Goal: Information Seeking & Learning: Learn about a topic

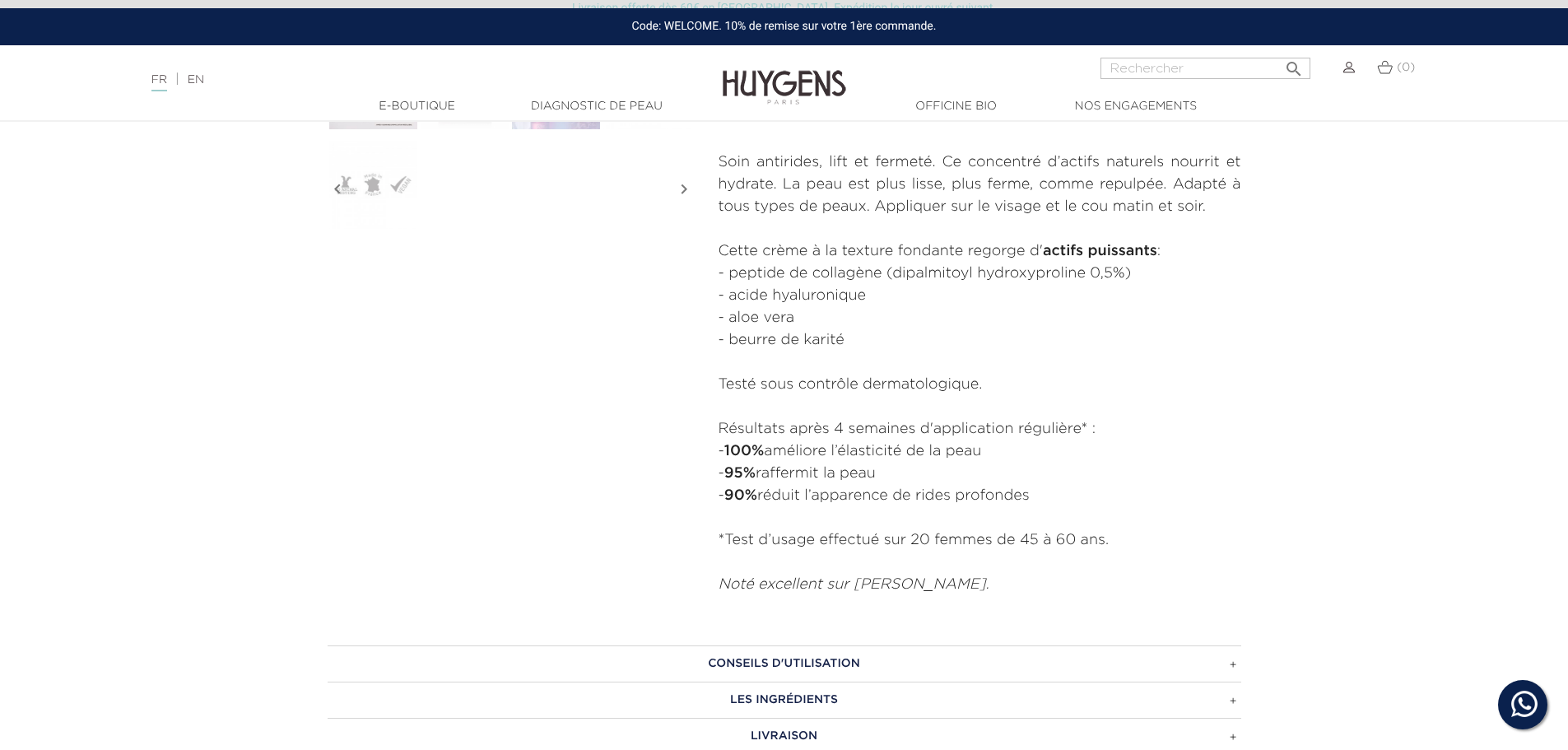
scroll to position [659, 0]
click at [894, 659] on h3 "CONSEILS D'UTILISATION" at bounding box center [784, 661] width 913 height 36
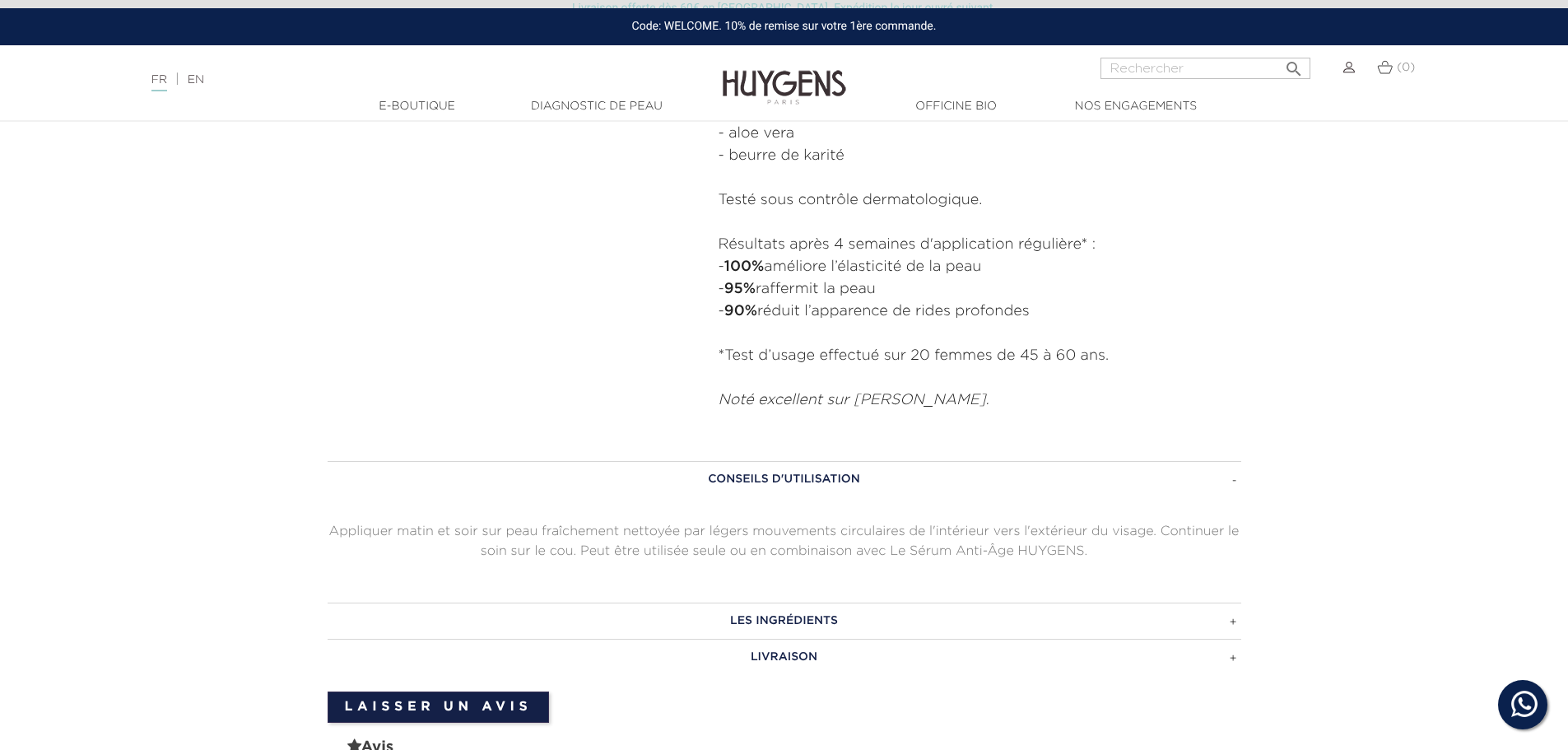
scroll to position [905, 0]
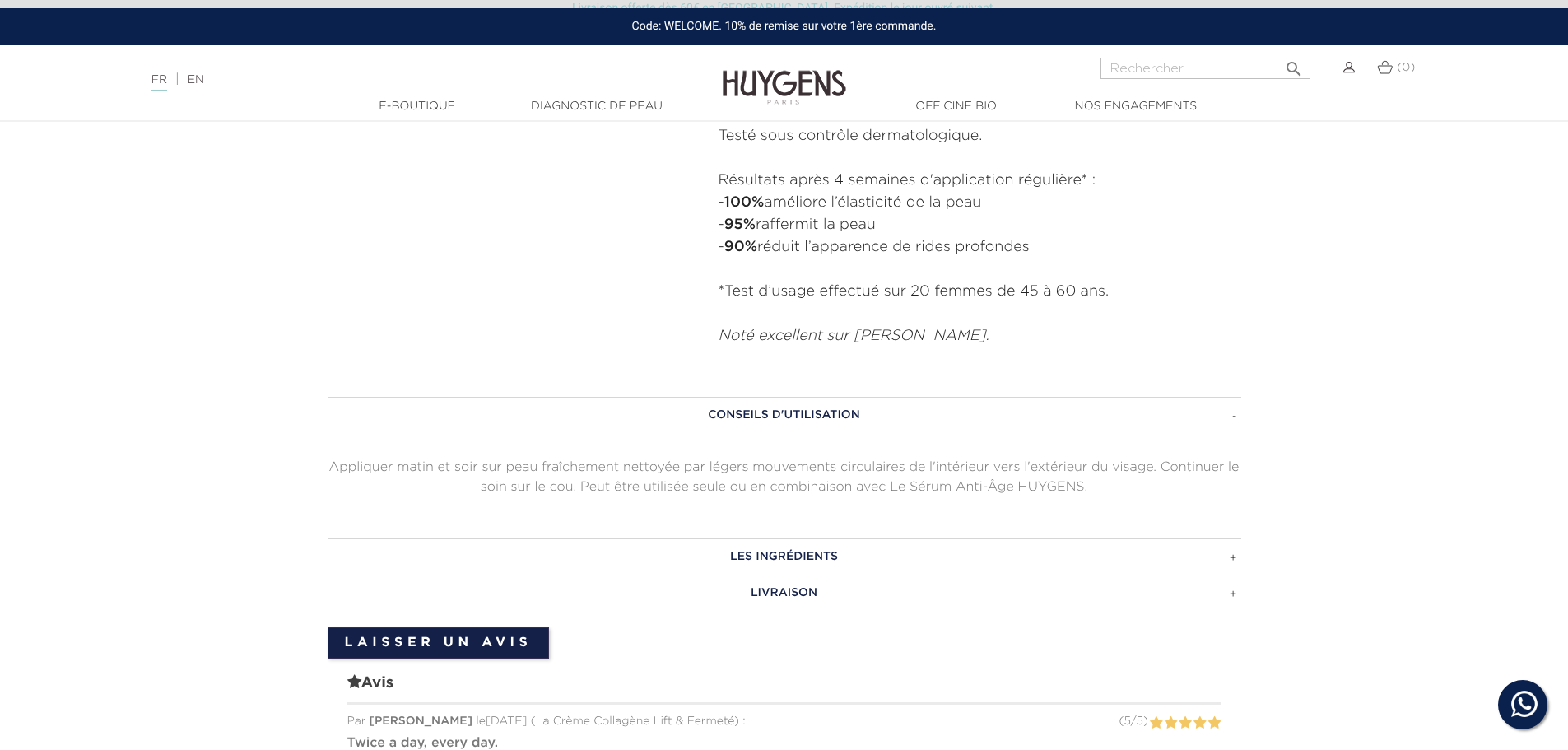
click at [866, 556] on h3 "LES INGRÉDIENTS" at bounding box center [784, 556] width 913 height 36
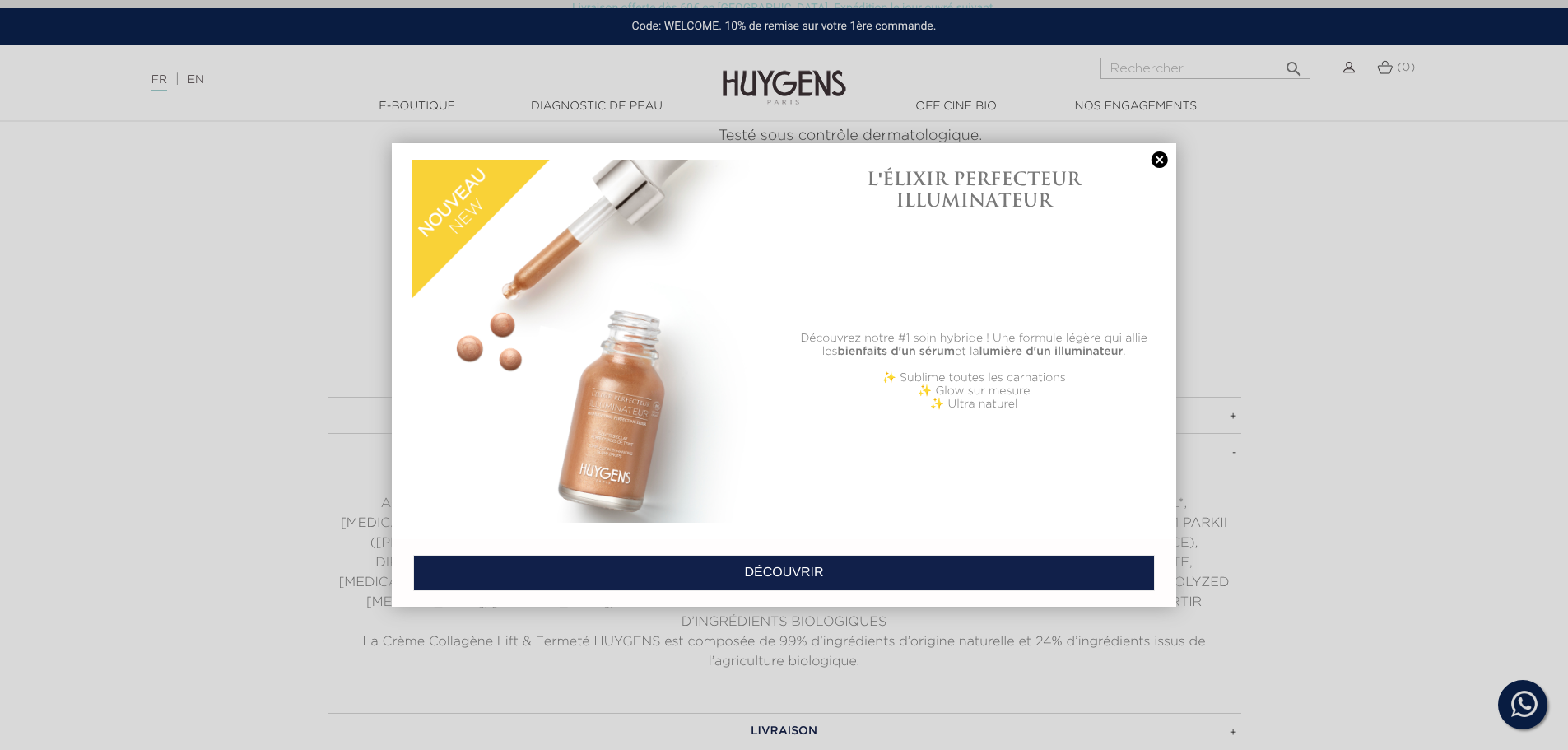
click at [1165, 163] on link at bounding box center [1159, 160] width 23 height 18
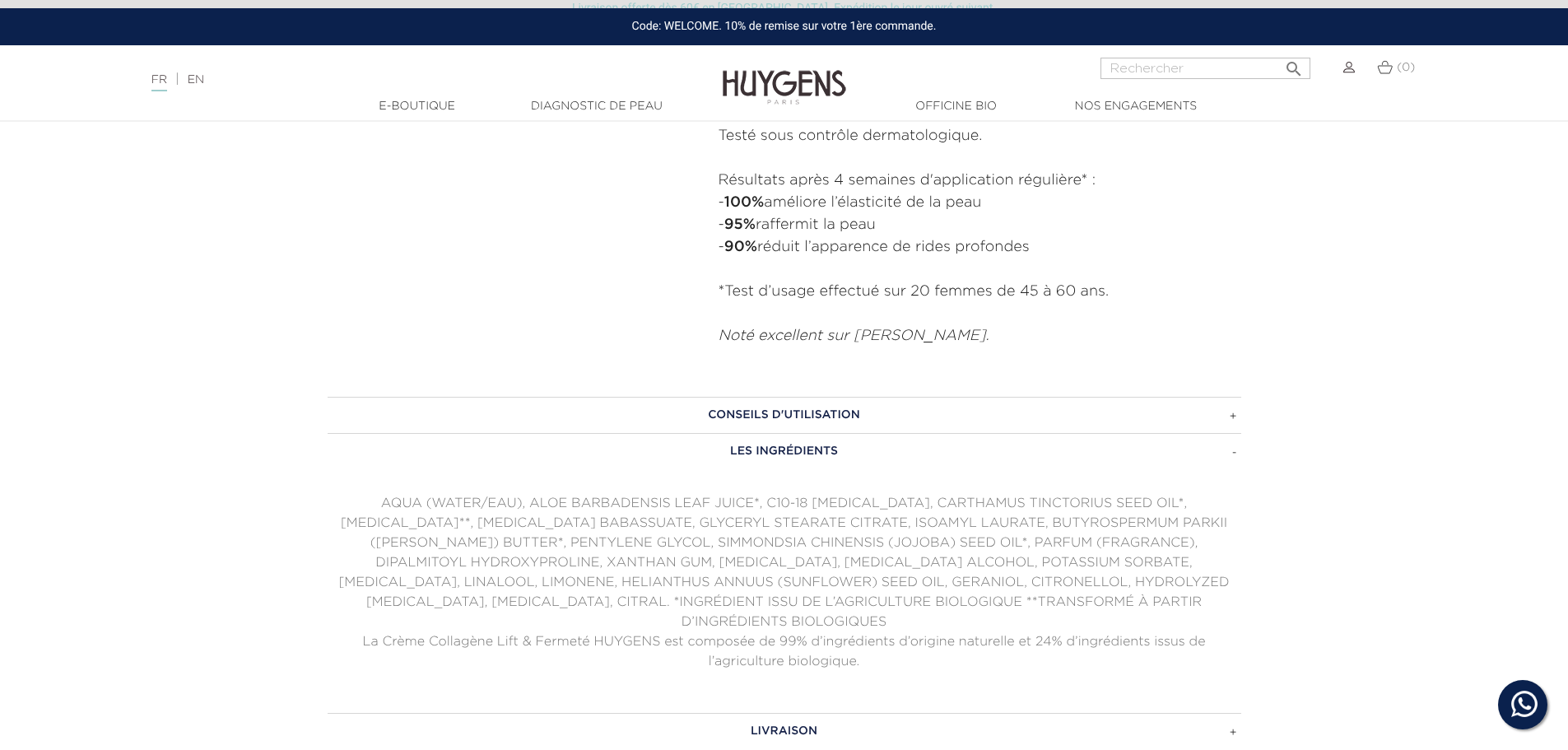
click at [542, 104] on link "Diagnostic de peau" at bounding box center [597, 106] width 164 height 18
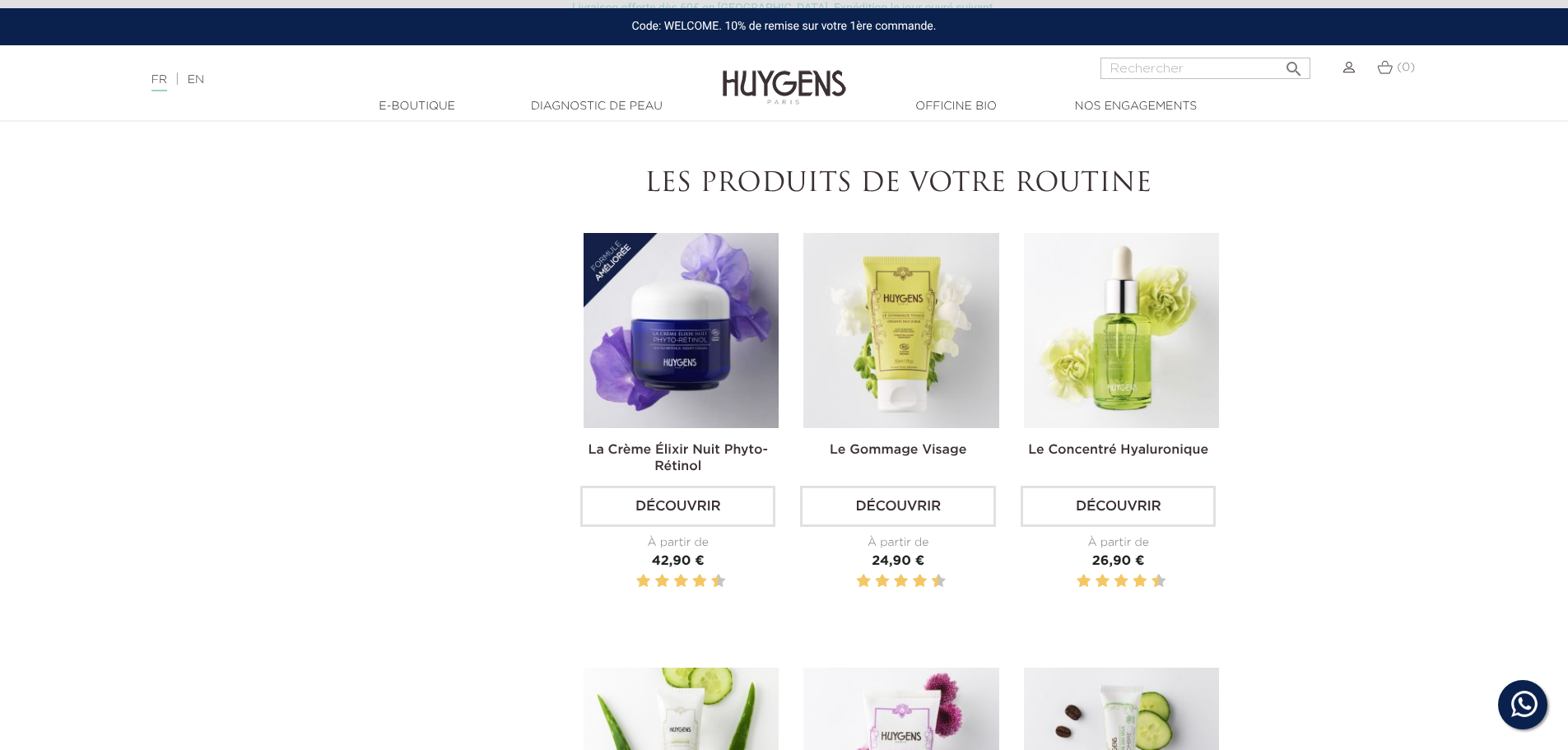
scroll to position [1399, 0]
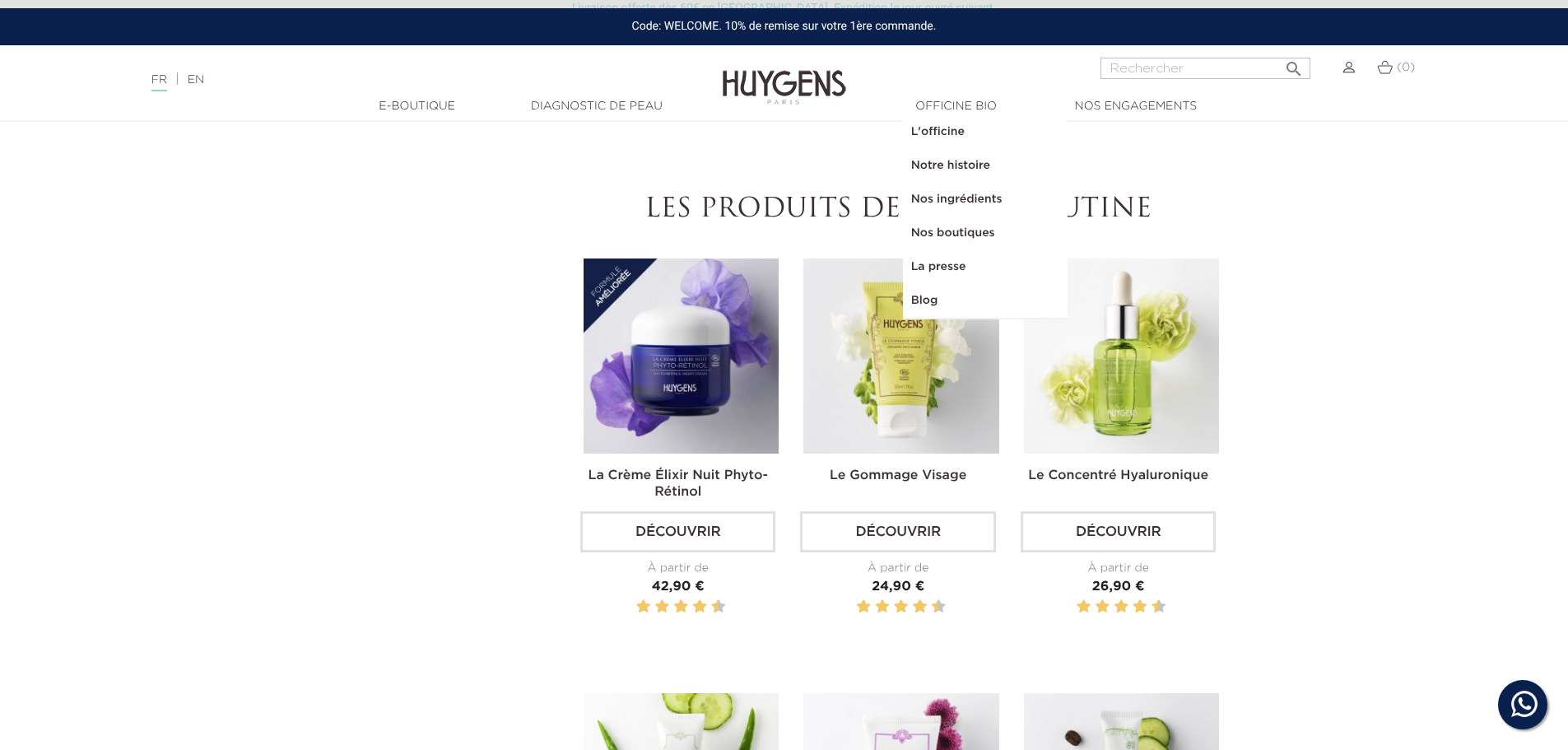
click at [963, 164] on link "Notre histoire" at bounding box center [985, 165] width 164 height 34
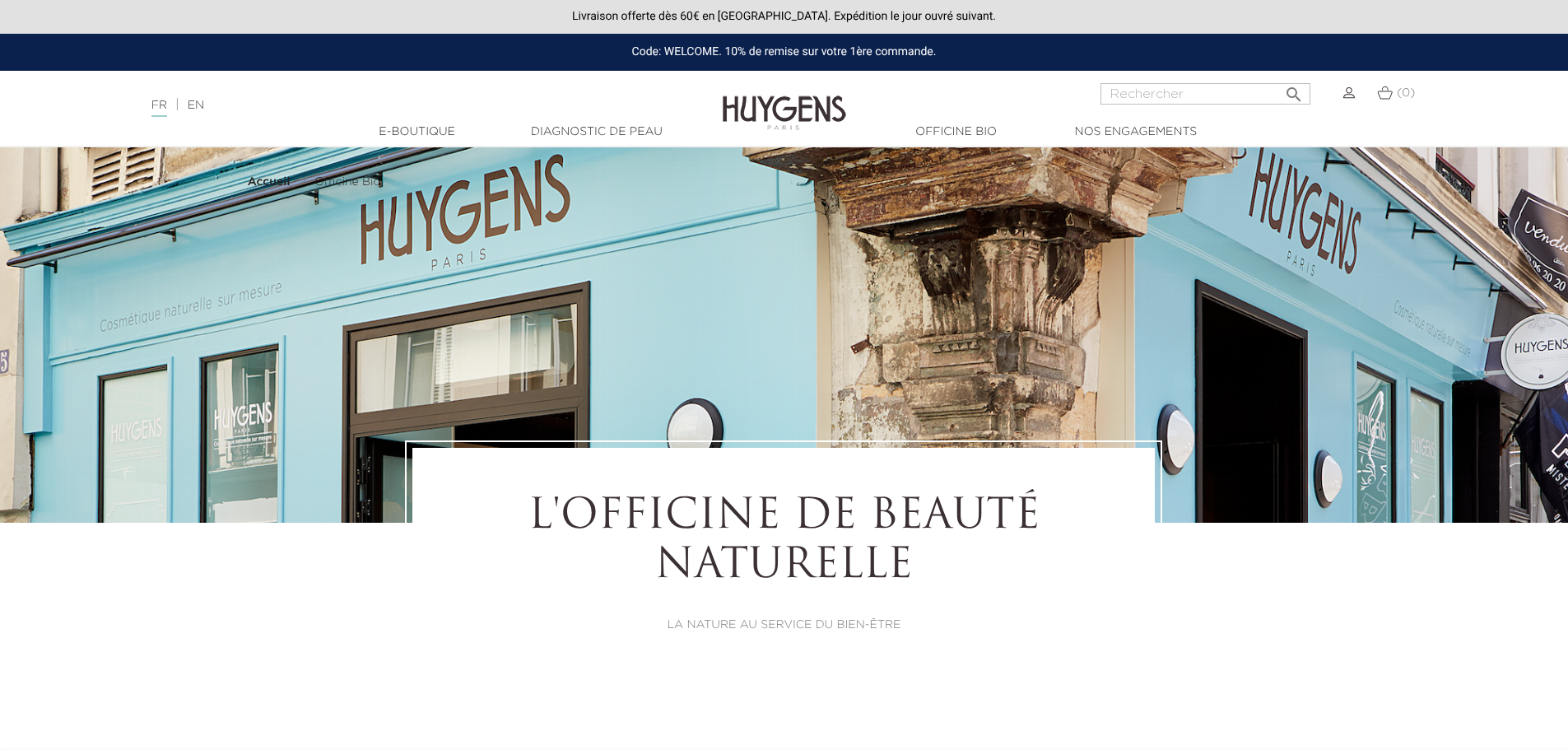
select select "FR"
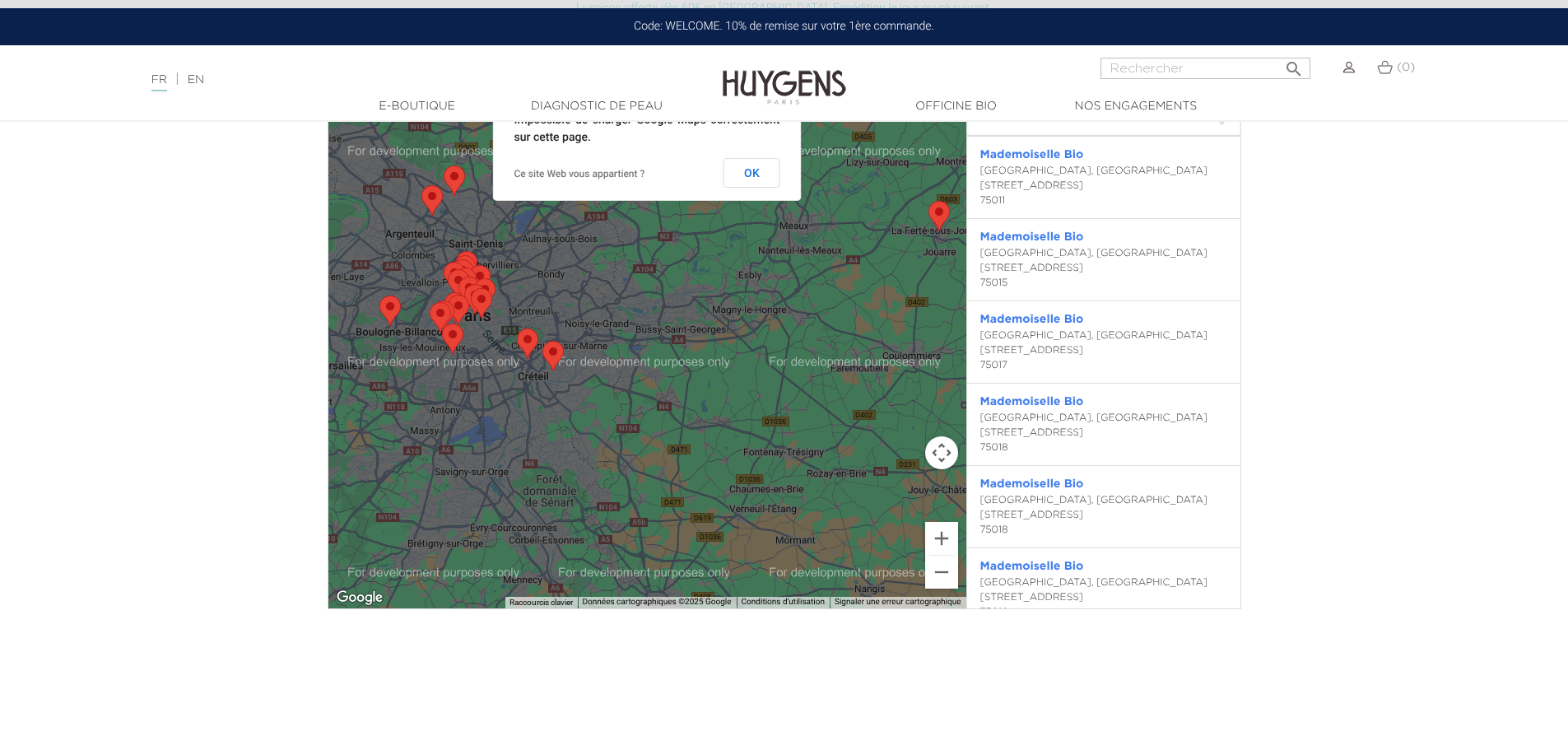
scroll to position [905, 0]
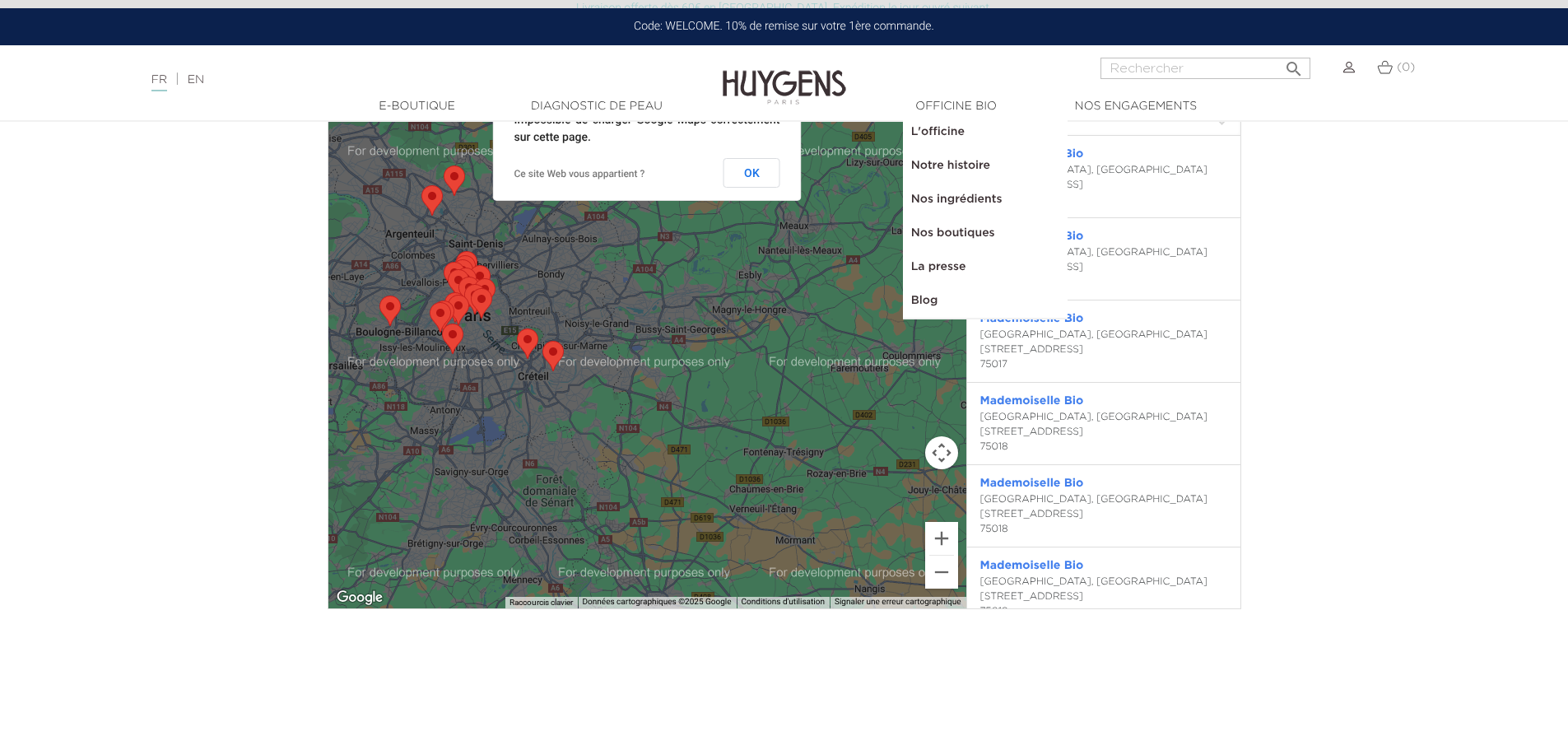
click at [984, 189] on link "Nos ingrédients" at bounding box center [985, 200] width 164 height 34
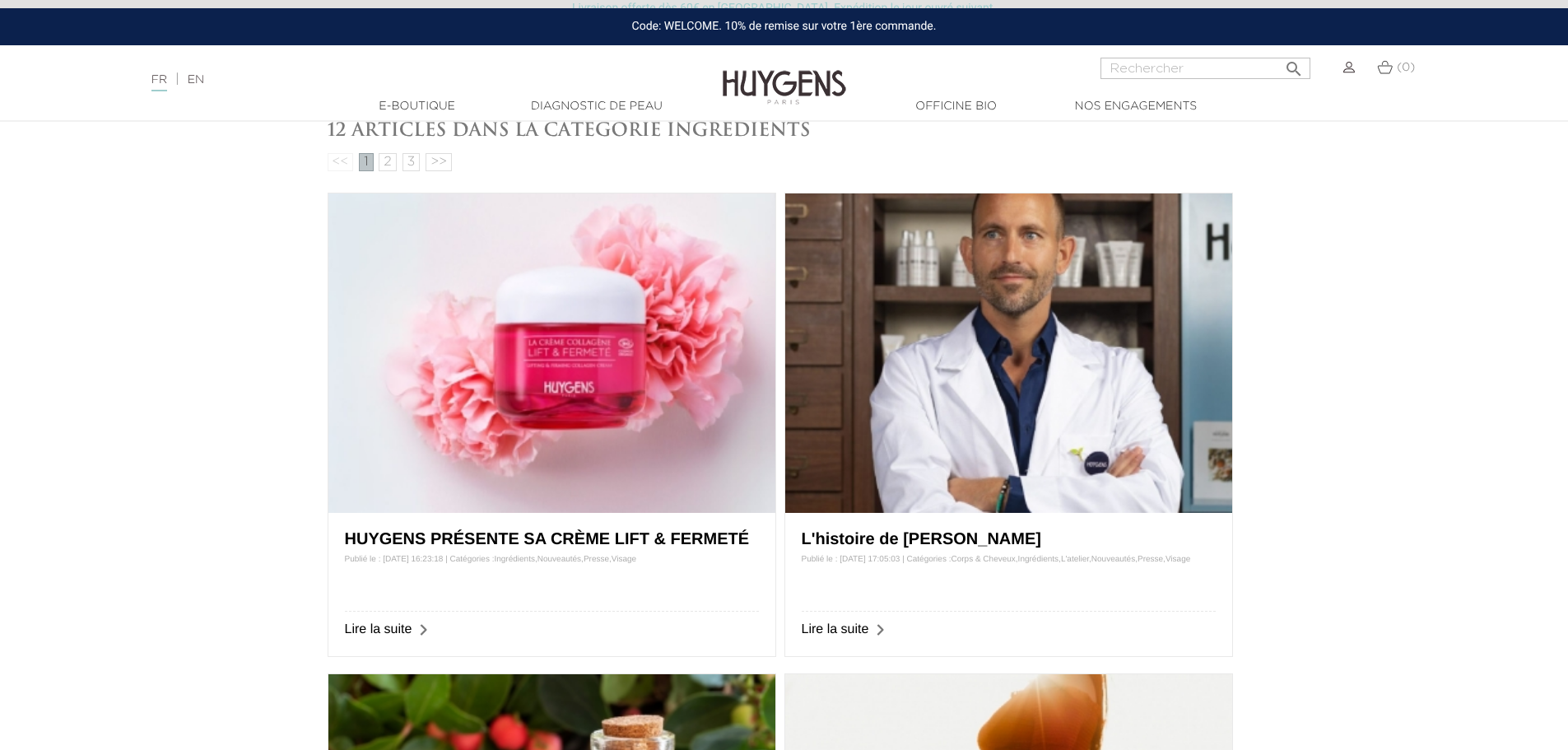
scroll to position [659, 0]
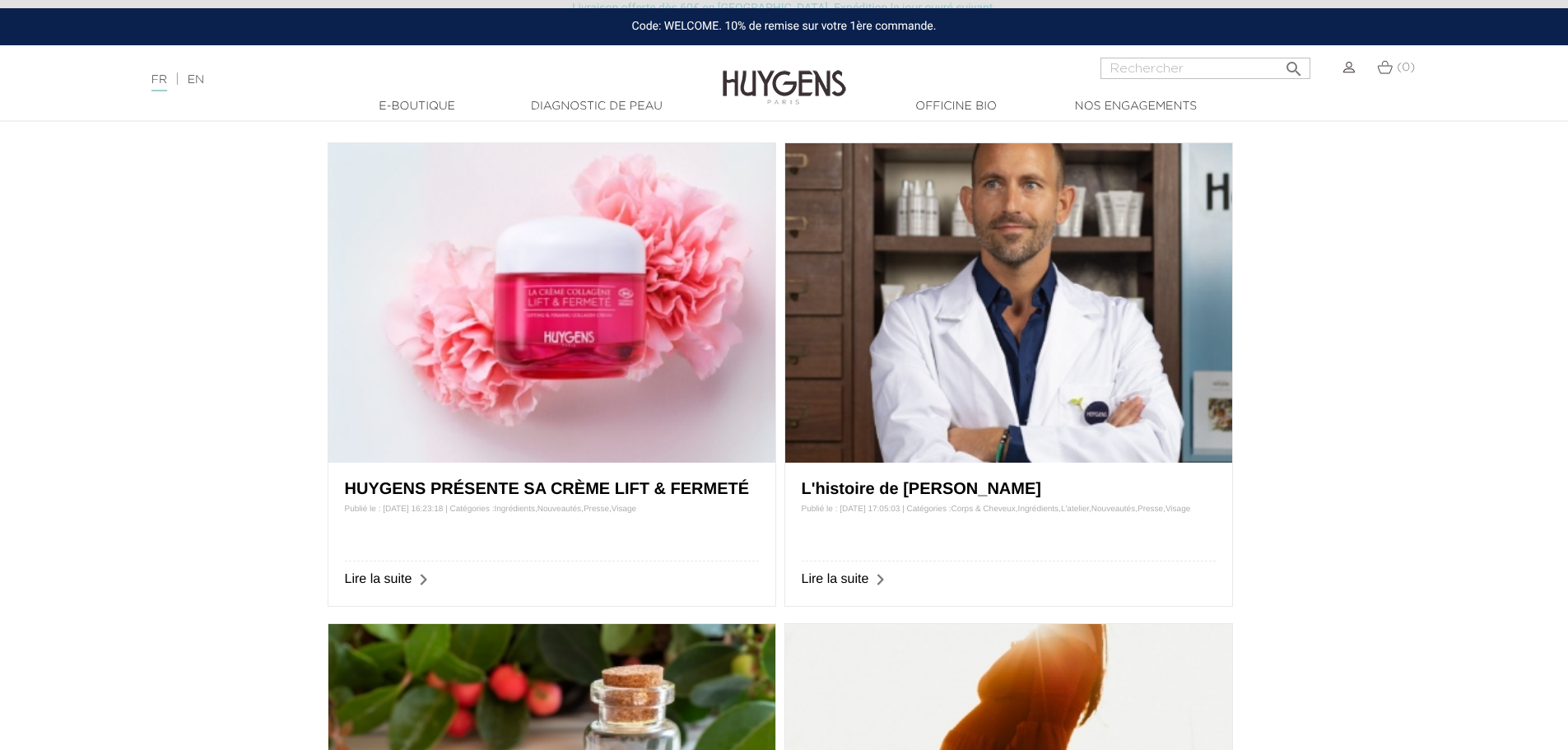
click at [959, 488] on link "L'histoire de [PERSON_NAME]" at bounding box center [921, 490] width 239 height 18
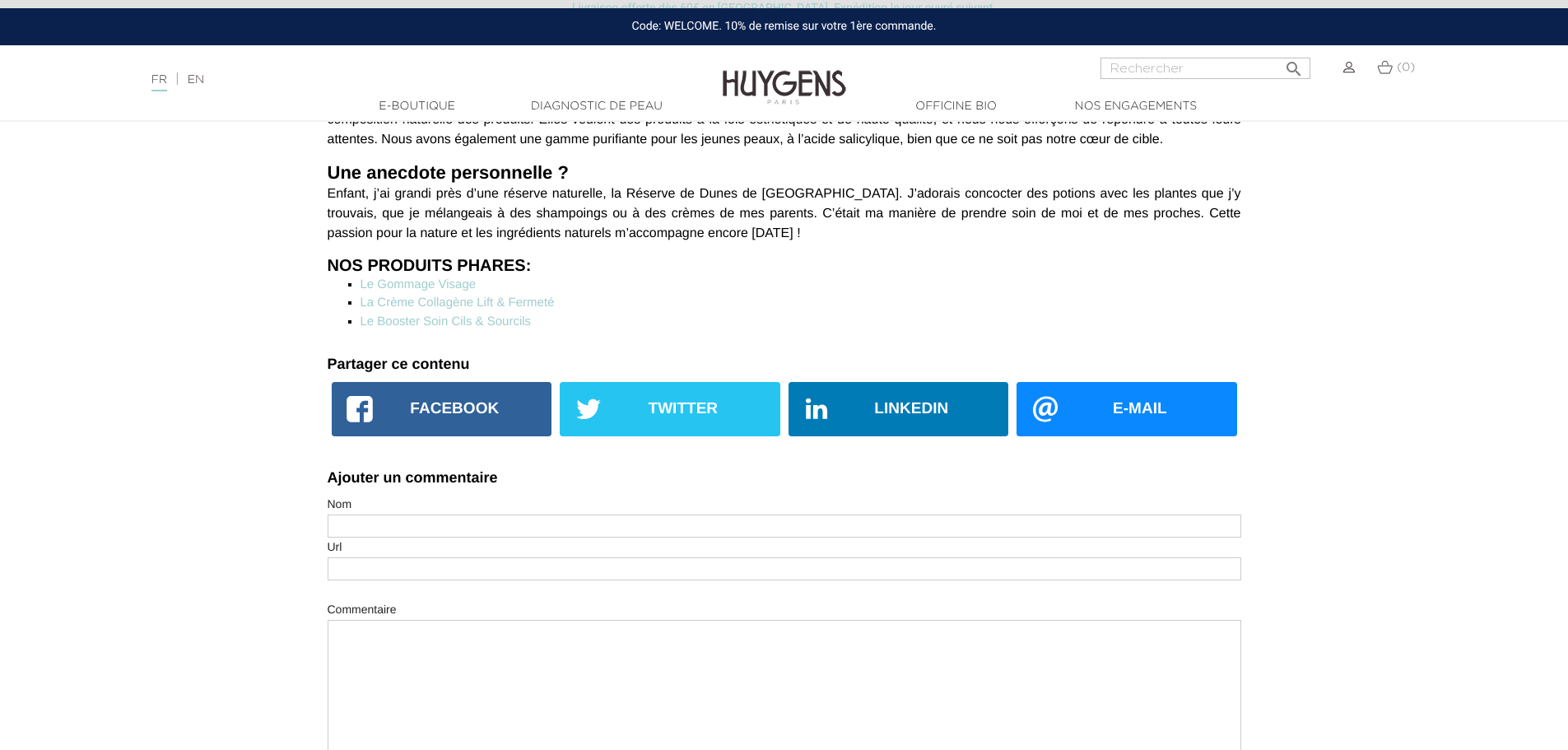
scroll to position [2388, 0]
